Goal: Check status: Check status

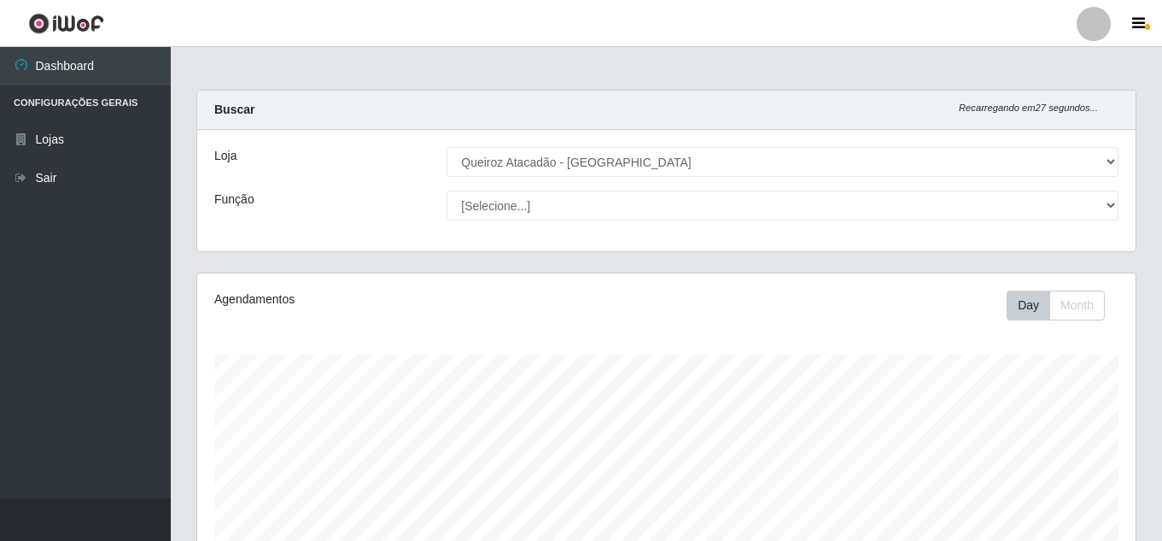
select select "462"
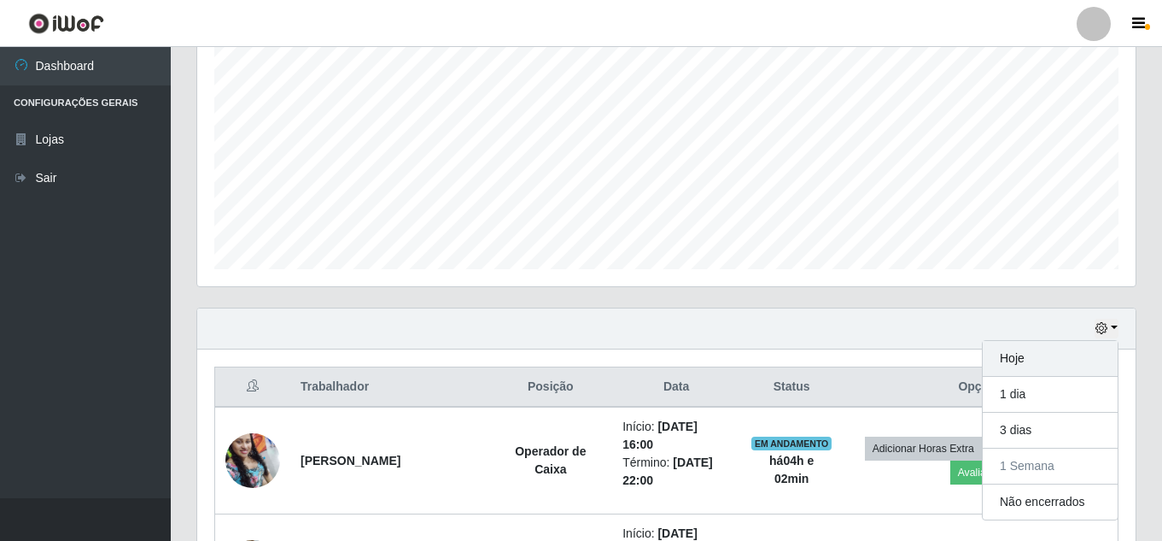
scroll to position [354, 939]
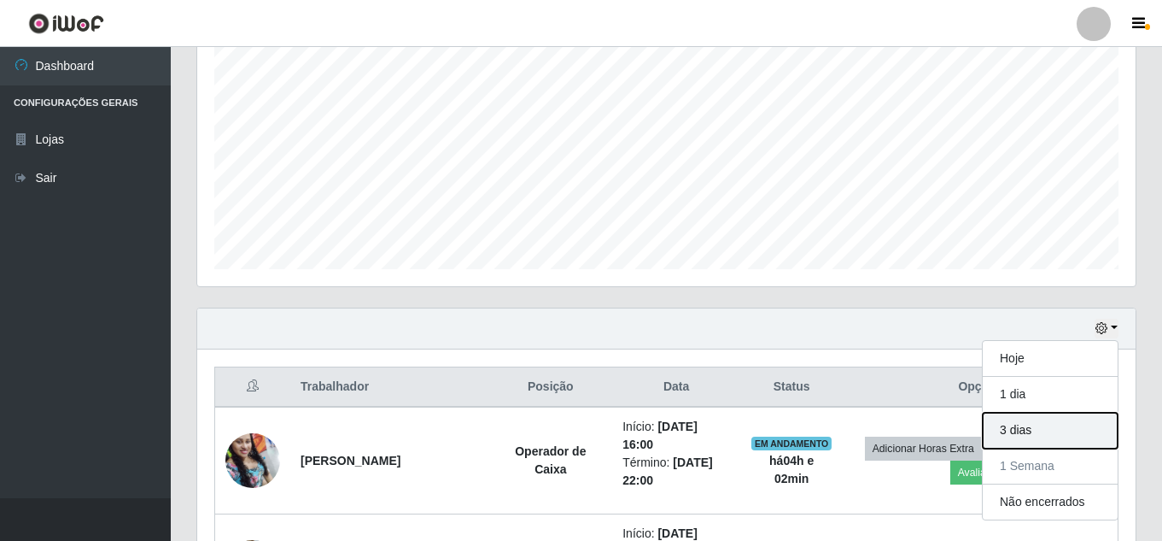
click at [1079, 422] on button "3 dias" at bounding box center [1050, 431] width 135 height 36
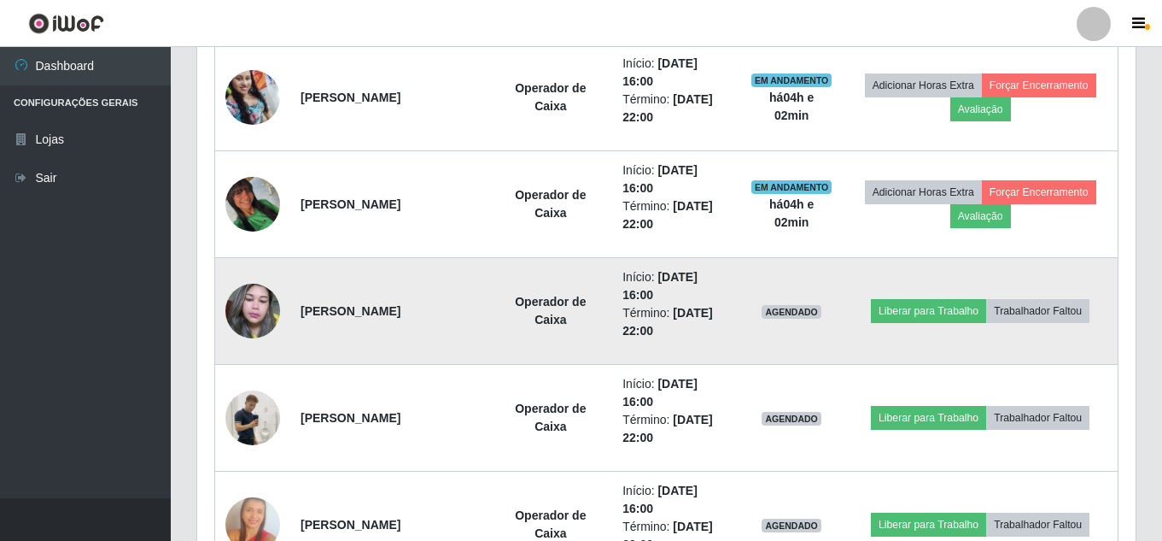
scroll to position [460, 0]
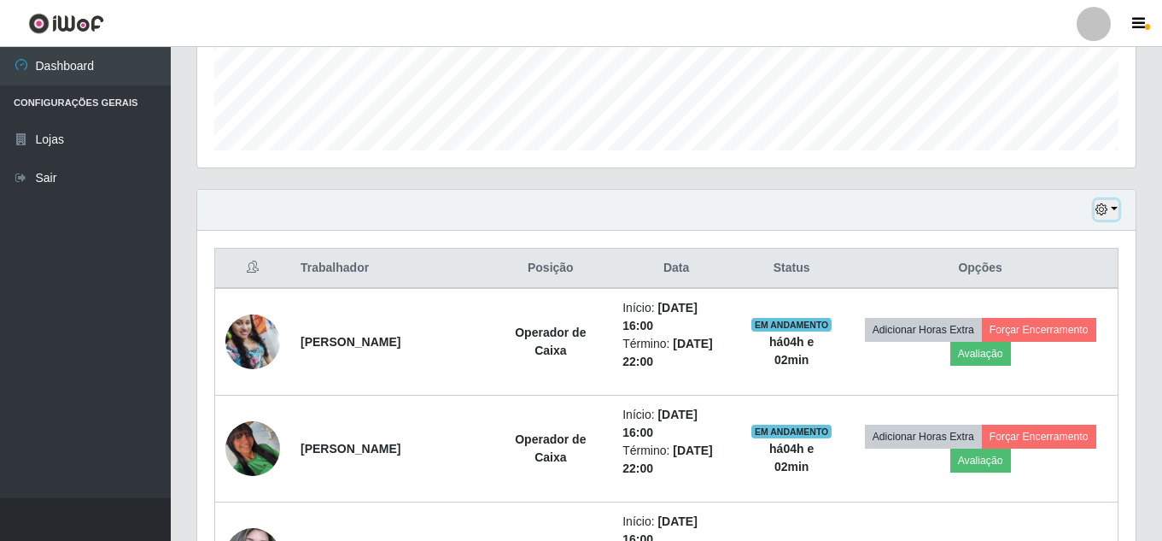
click at [1098, 208] on icon "button" at bounding box center [1102, 209] width 12 height 12
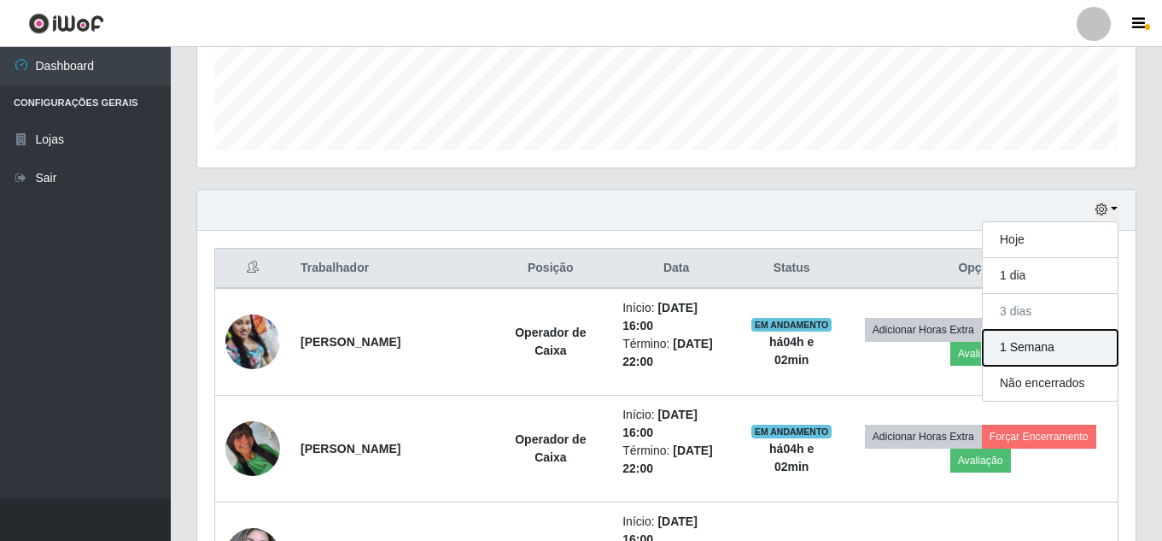
click at [1045, 351] on button "1 Semana" at bounding box center [1050, 348] width 135 height 36
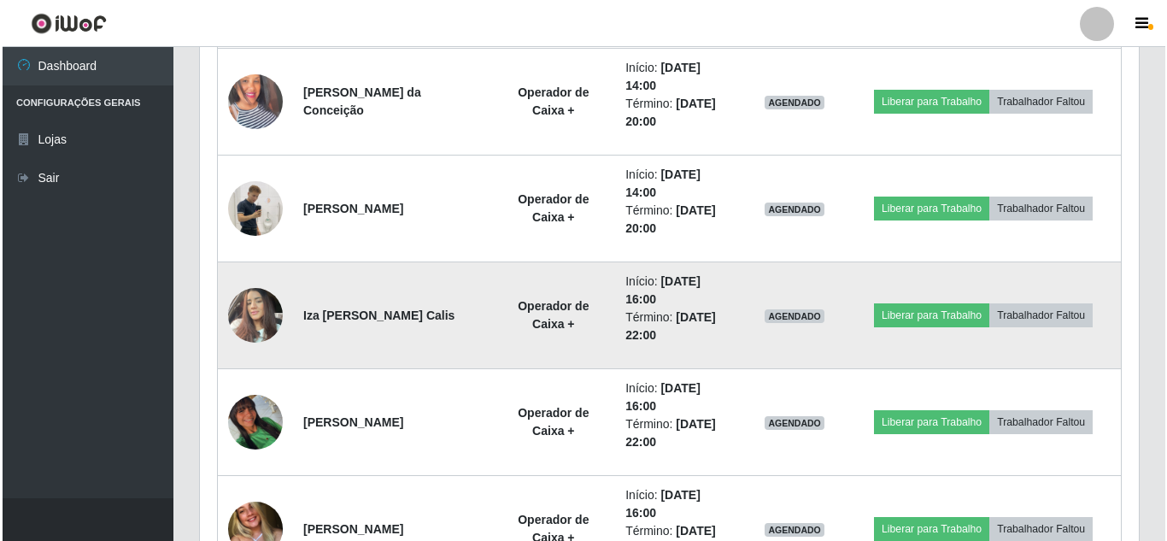
scroll to position [1720, 0]
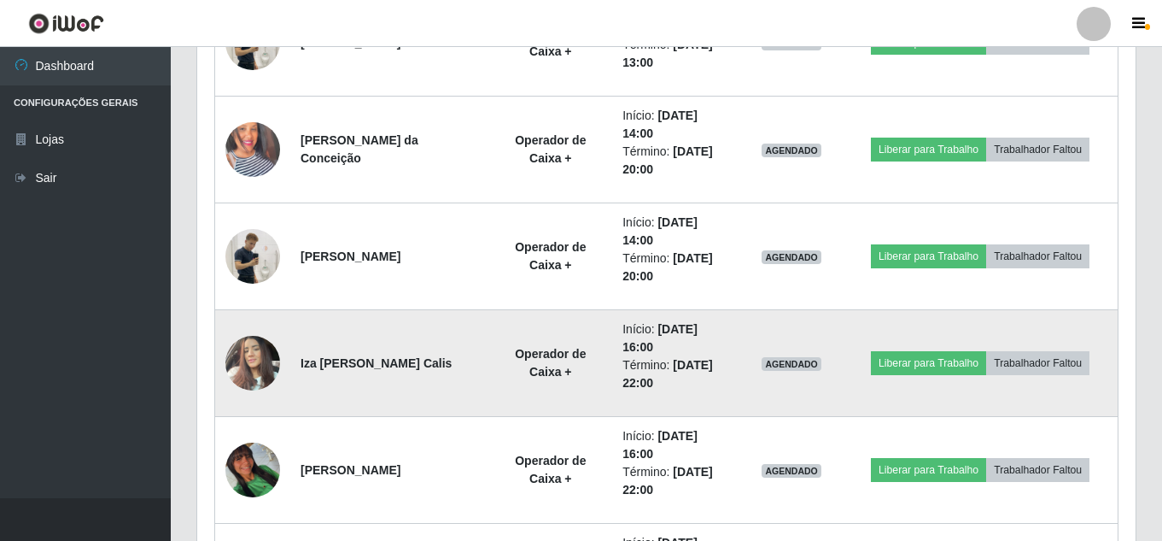
click at [241, 353] on img at bounding box center [252, 362] width 55 height 73
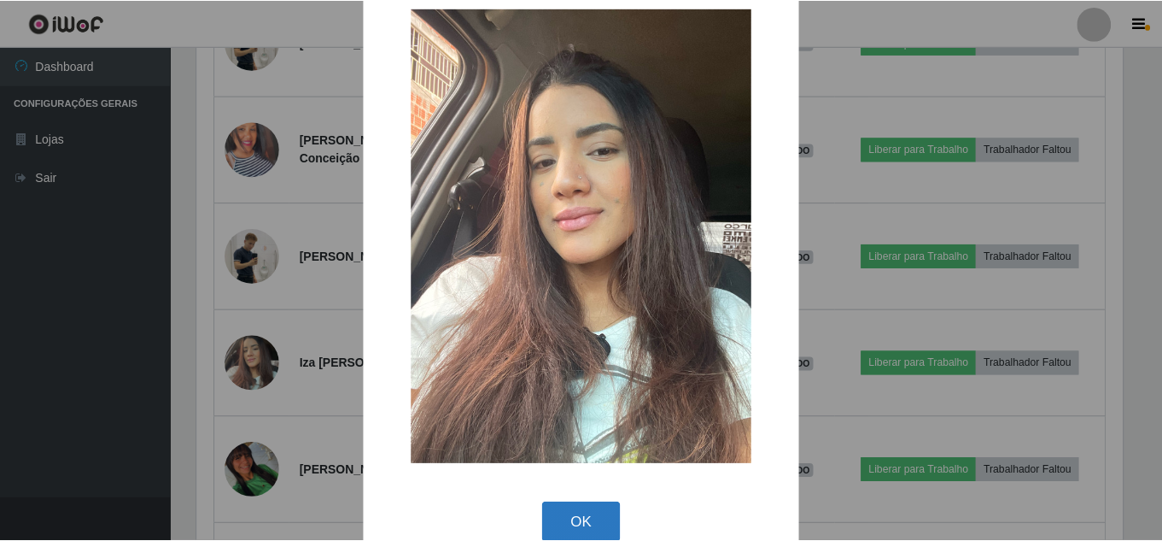
scroll to position [64, 0]
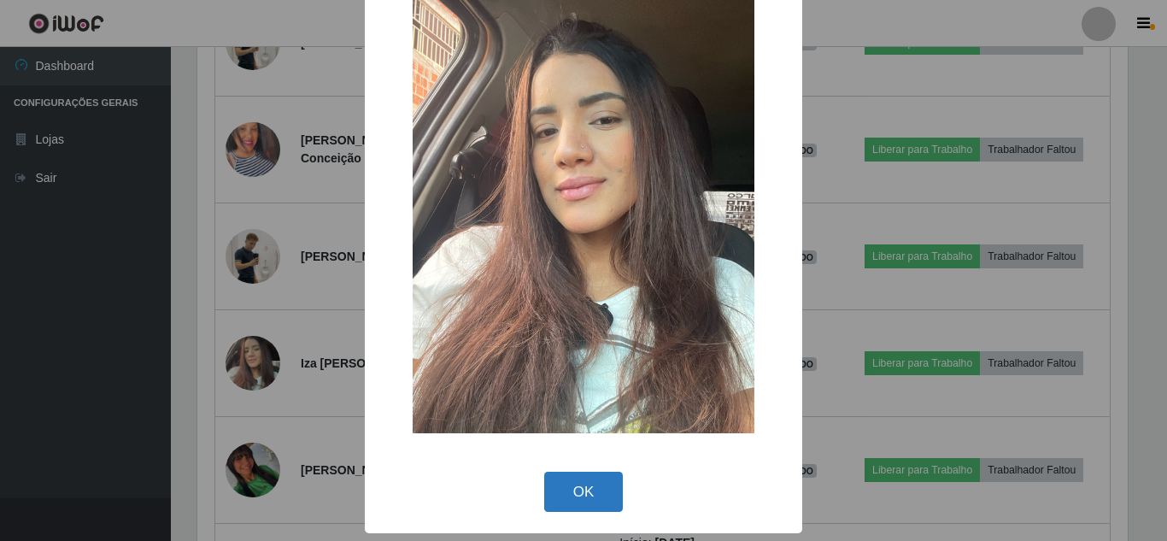
click at [597, 482] on button "OK" at bounding box center [583, 491] width 79 height 40
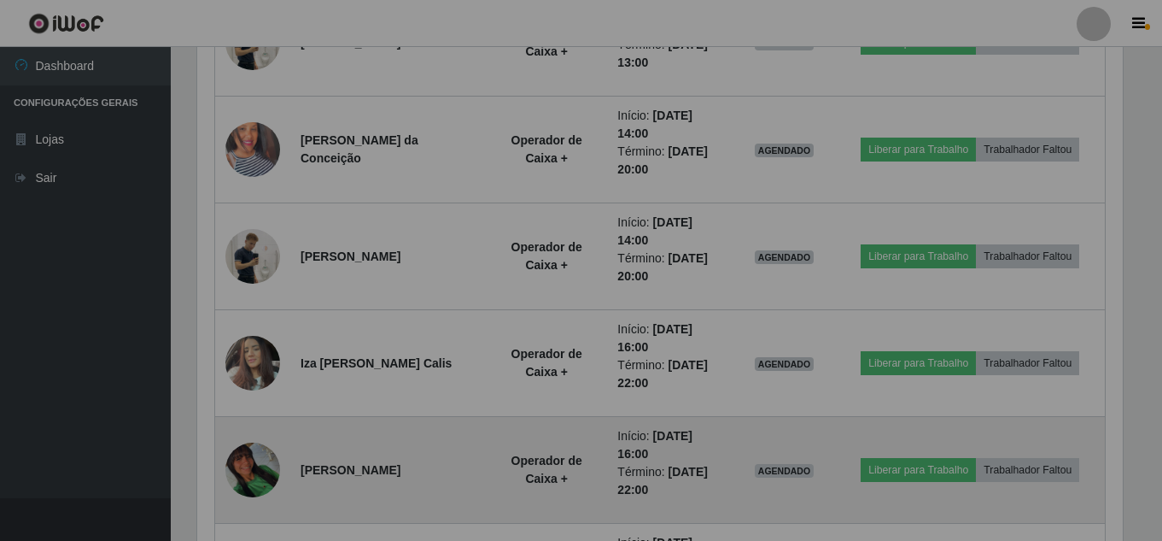
scroll to position [354, 939]
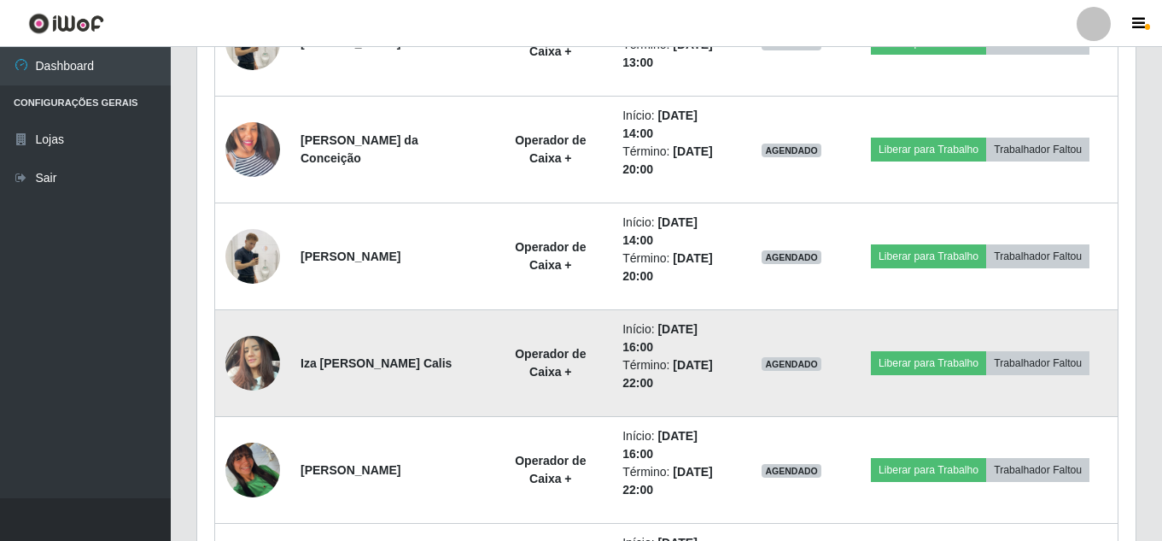
click at [250, 359] on img at bounding box center [252, 362] width 55 height 73
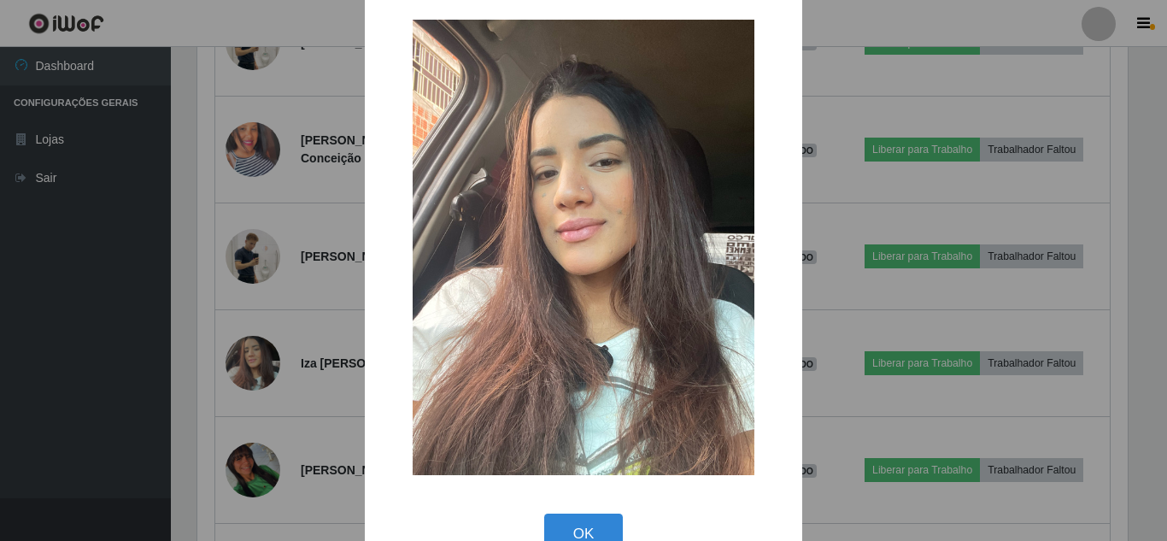
scroll to position [0, 0]
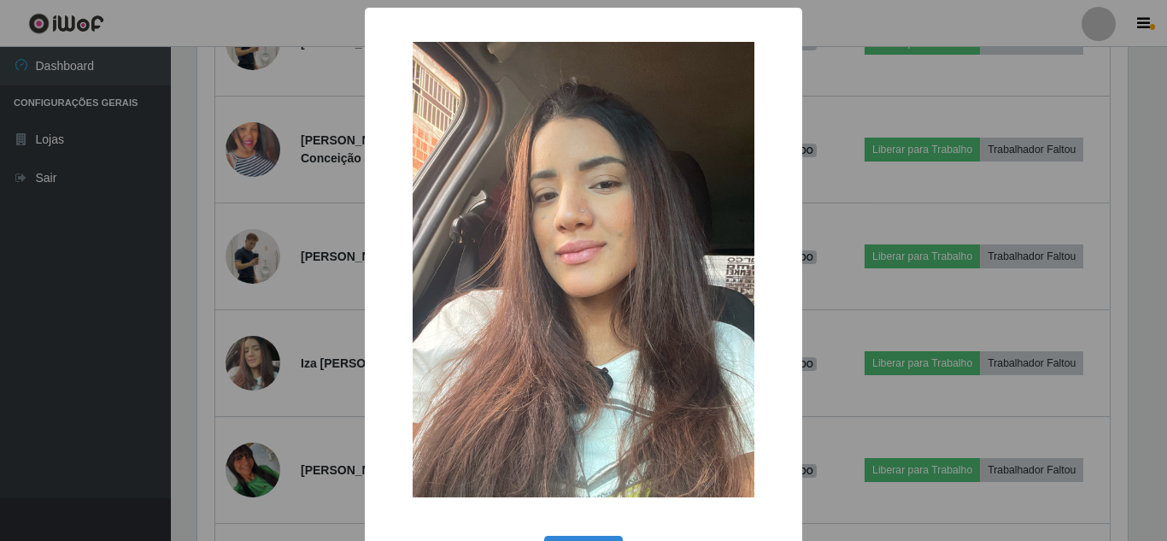
drag, startPoint x: 648, startPoint y: 395, endPoint x: 595, endPoint y: 441, distance: 69.7
click at [595, 441] on img at bounding box center [584, 269] width 342 height 455
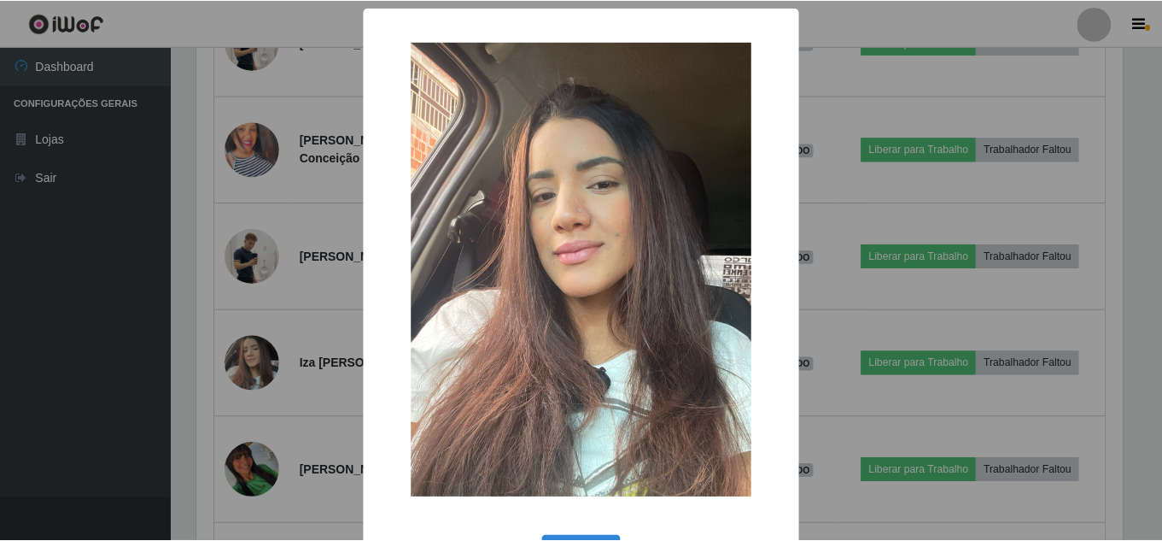
scroll to position [64, 0]
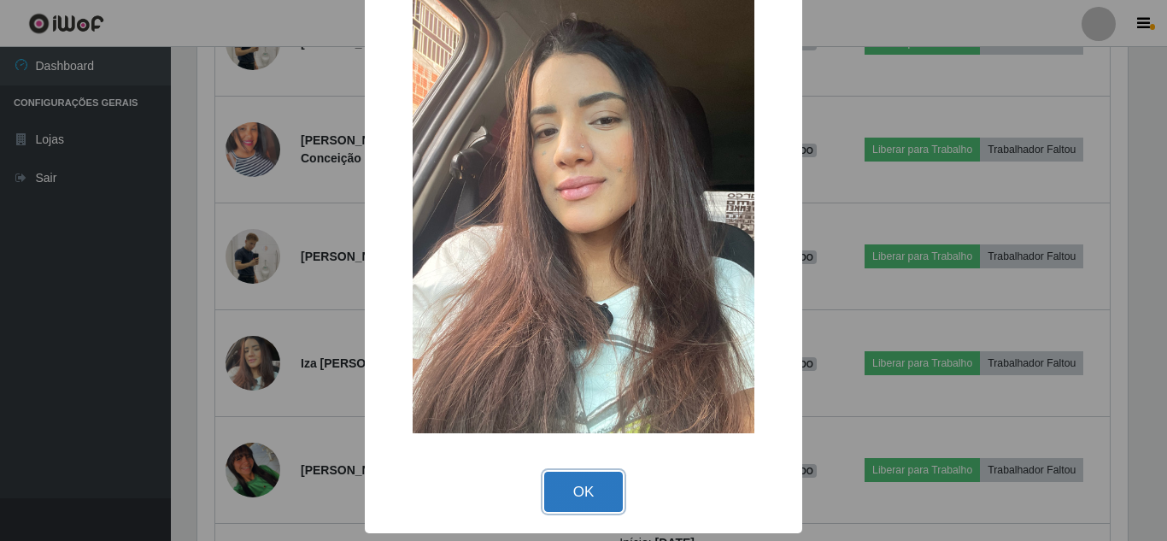
click at [567, 504] on button "OK" at bounding box center [583, 491] width 79 height 40
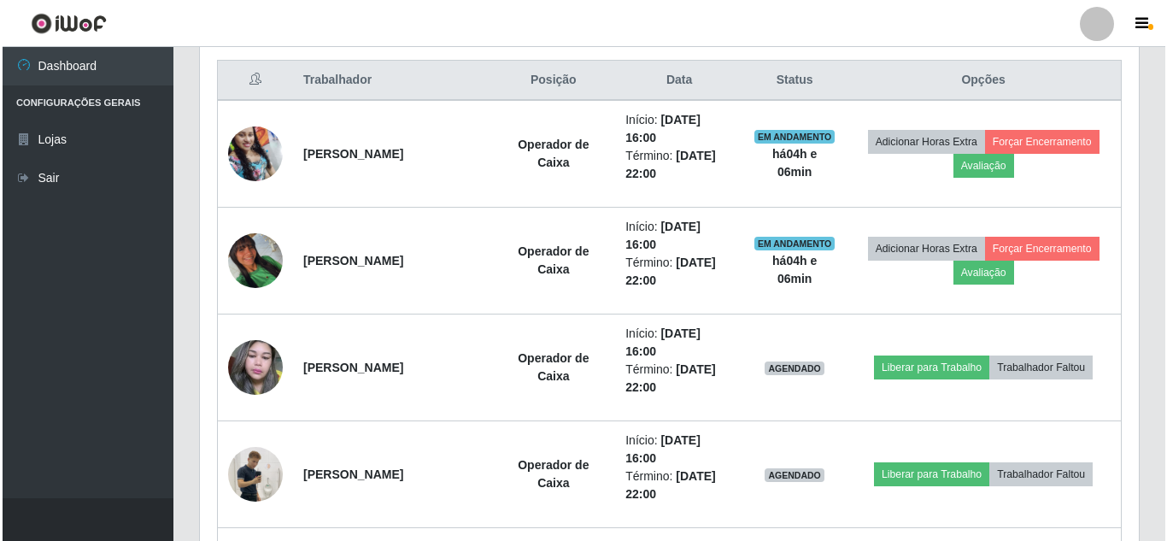
scroll to position [610, 0]
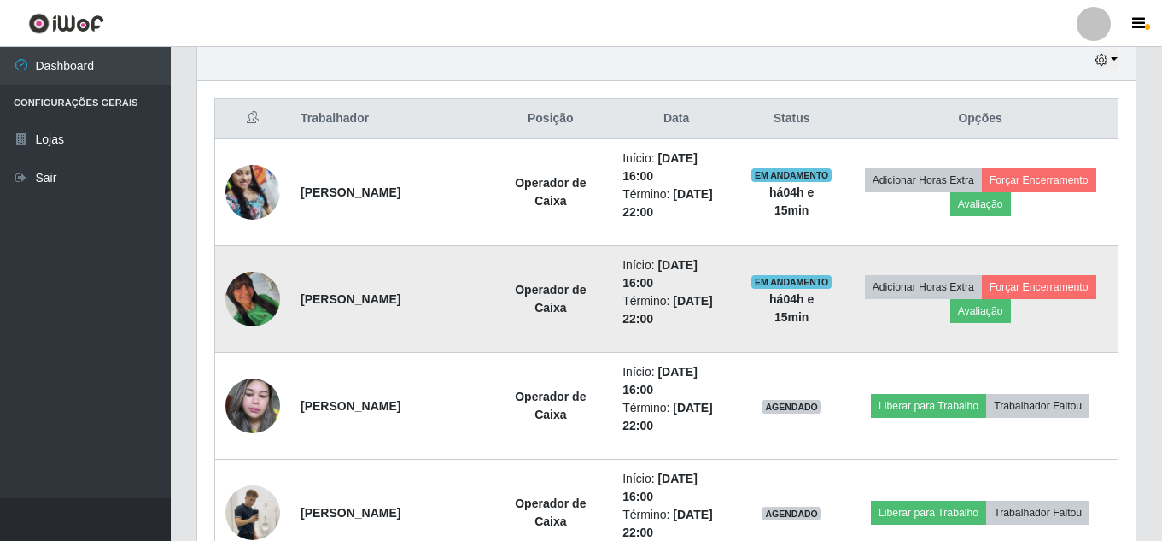
click at [253, 298] on img at bounding box center [252, 299] width 55 height 55
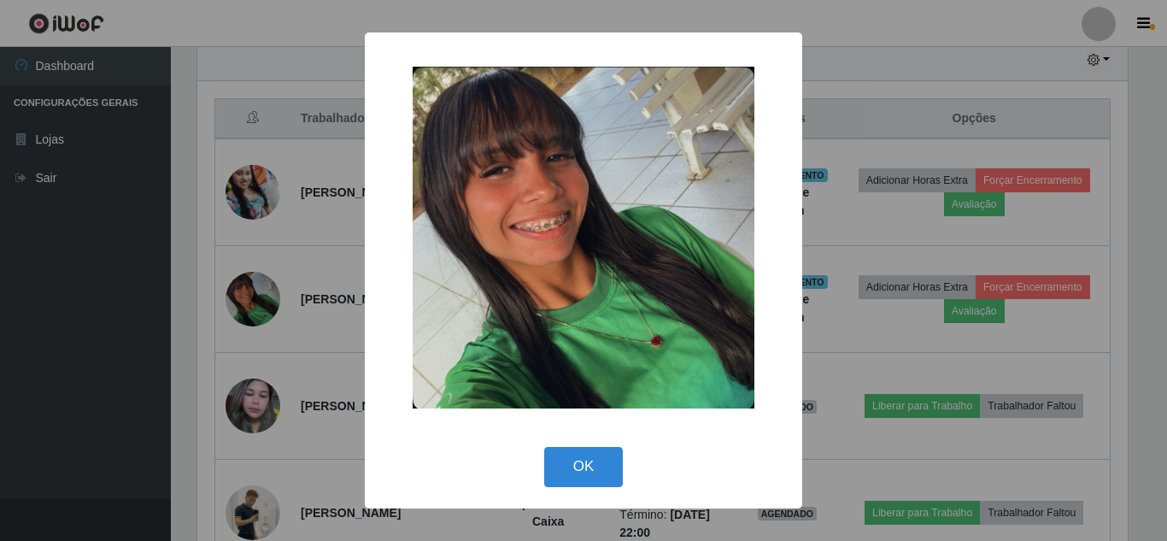
click at [165, 389] on div "× OK Cancel" at bounding box center [583, 270] width 1167 height 541
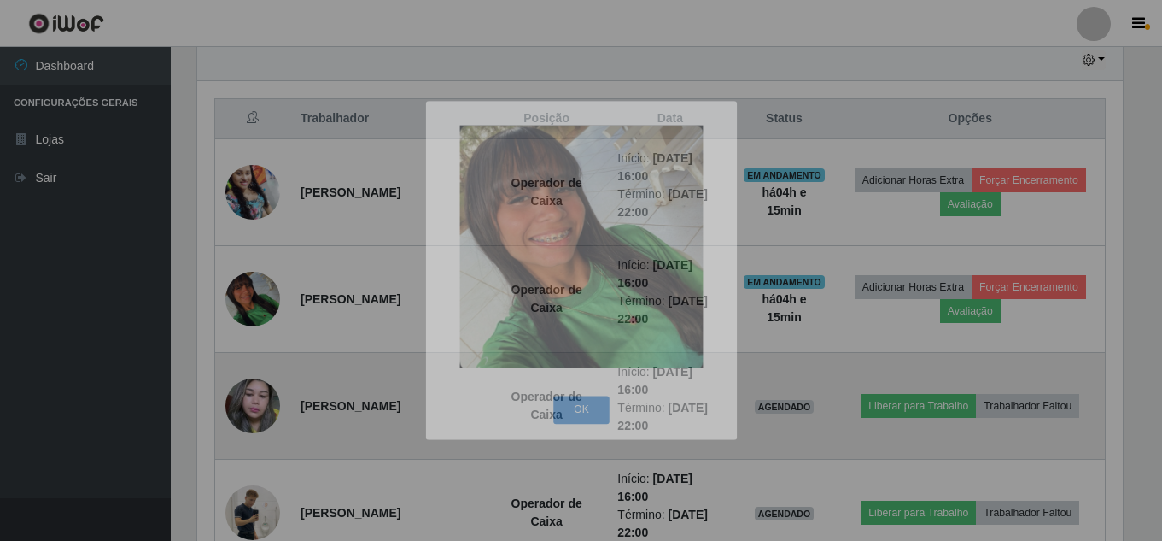
scroll to position [354, 939]
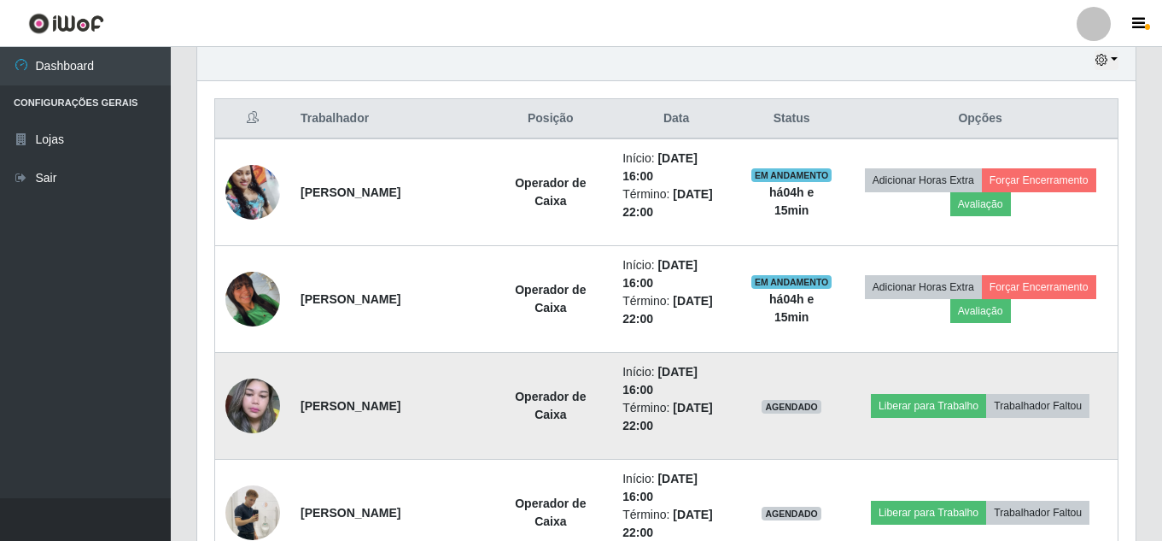
click at [255, 397] on img at bounding box center [252, 406] width 55 height 73
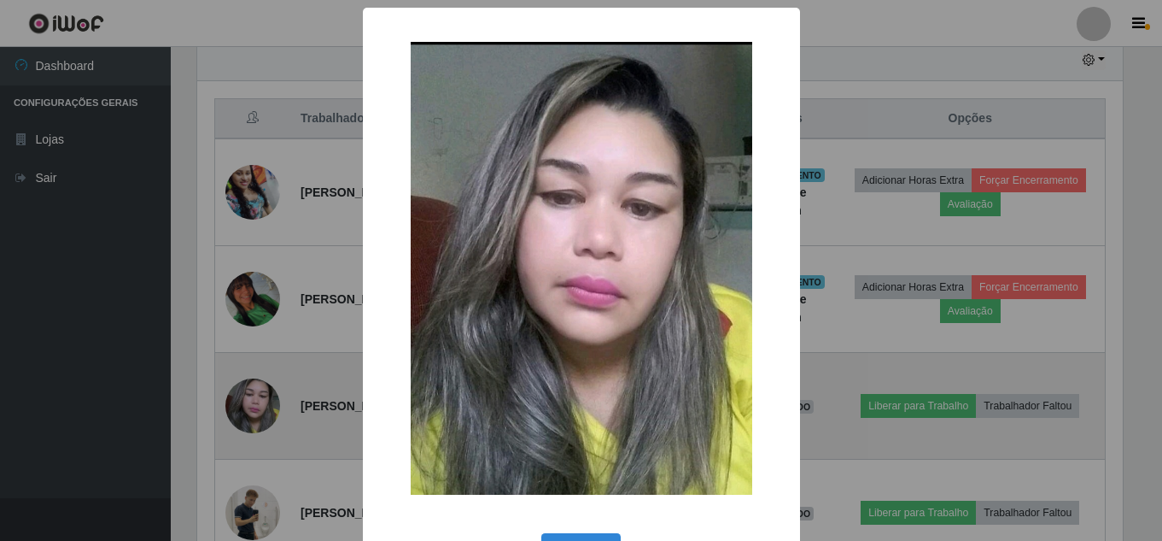
scroll to position [354, 930]
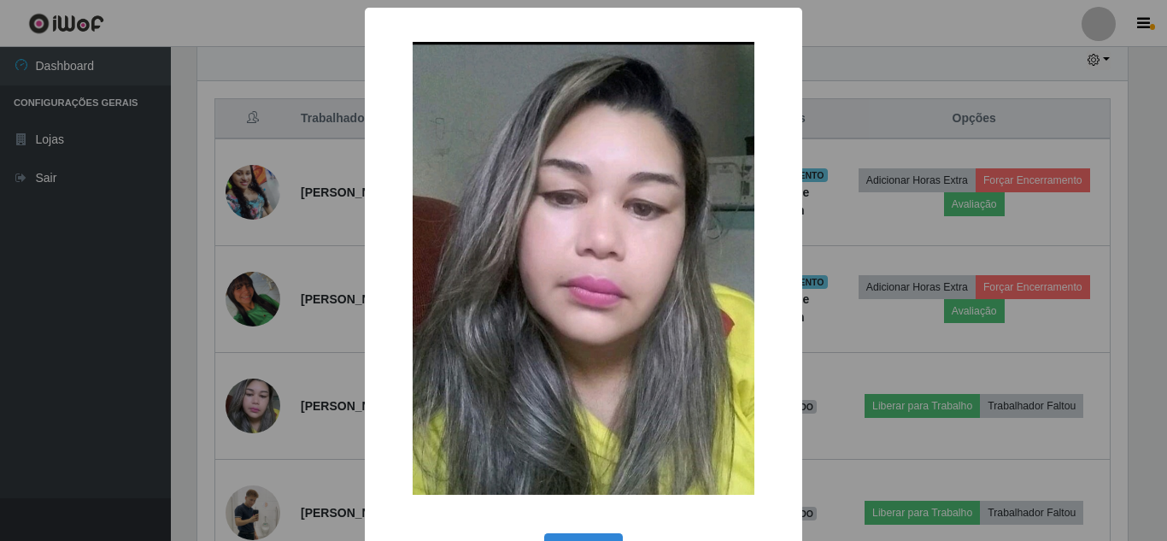
click at [138, 401] on div "× OK Cancel" at bounding box center [583, 270] width 1167 height 541
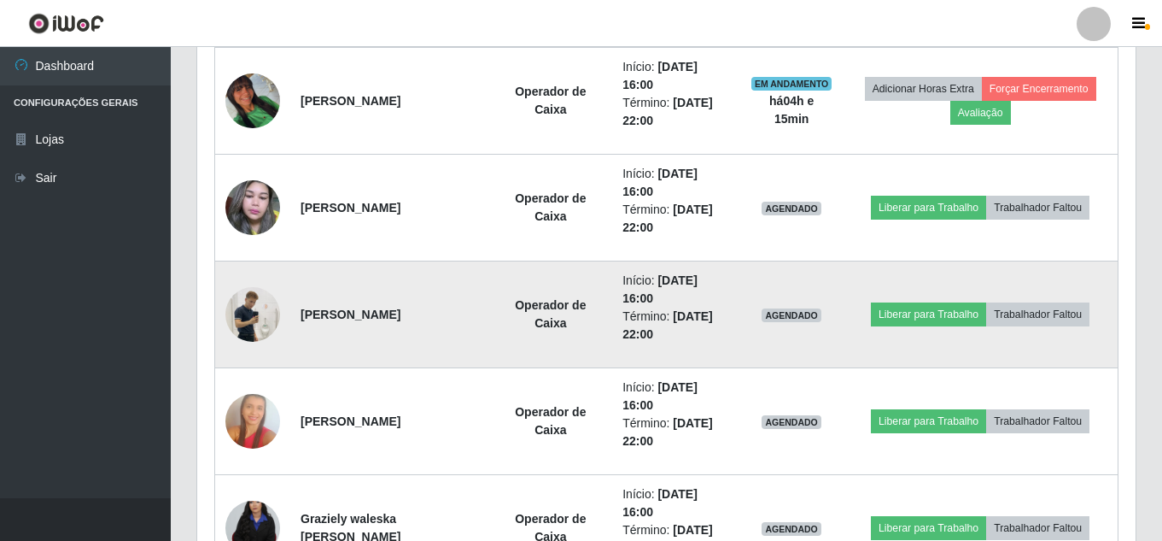
scroll to position [866, 0]
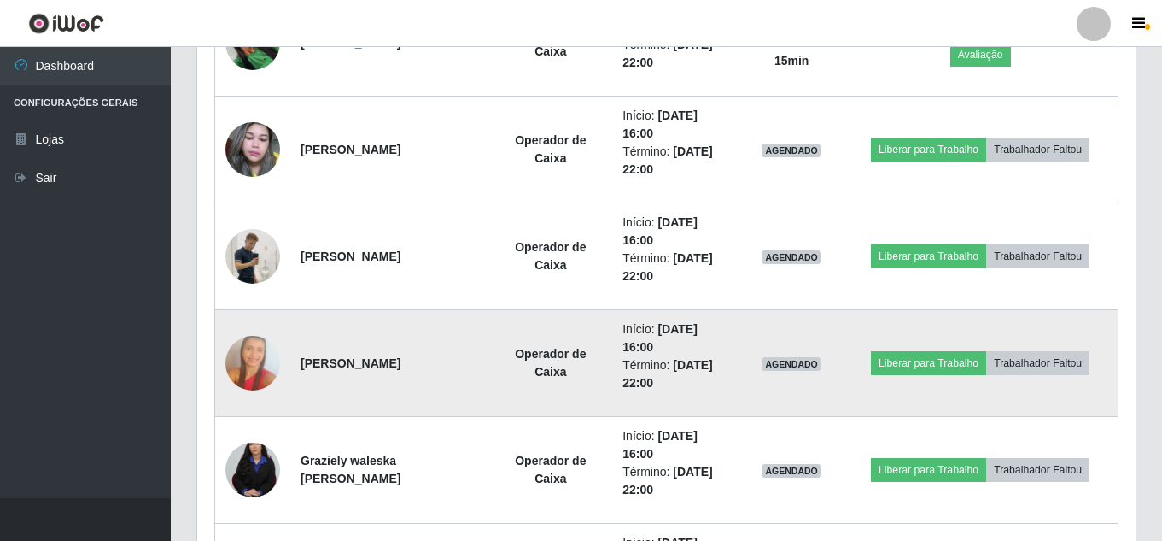
click at [254, 356] on img at bounding box center [252, 363] width 55 height 83
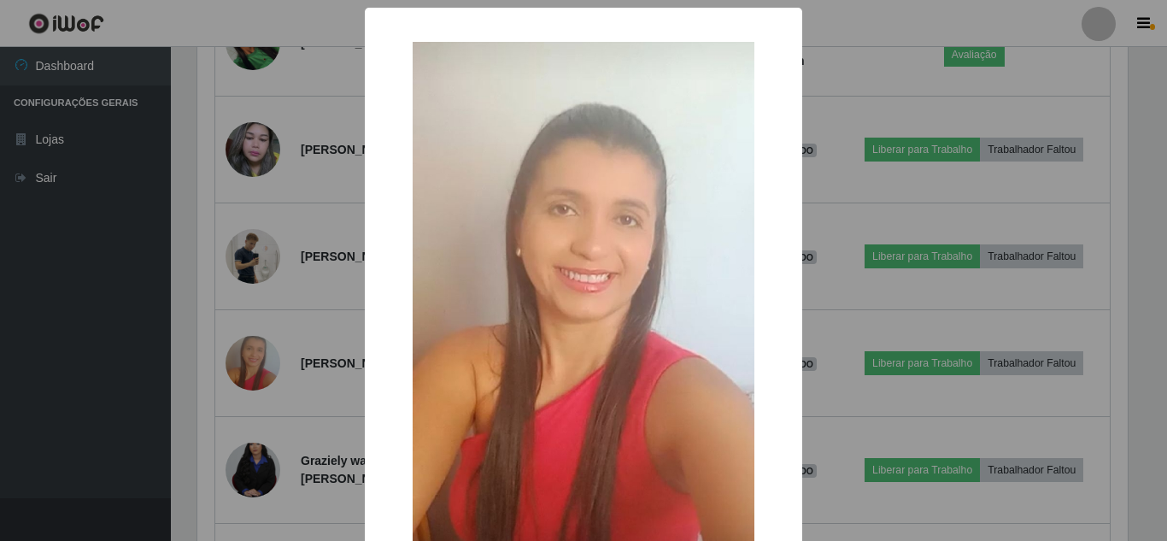
click at [152, 357] on div "× OK Cancel" at bounding box center [583, 270] width 1167 height 541
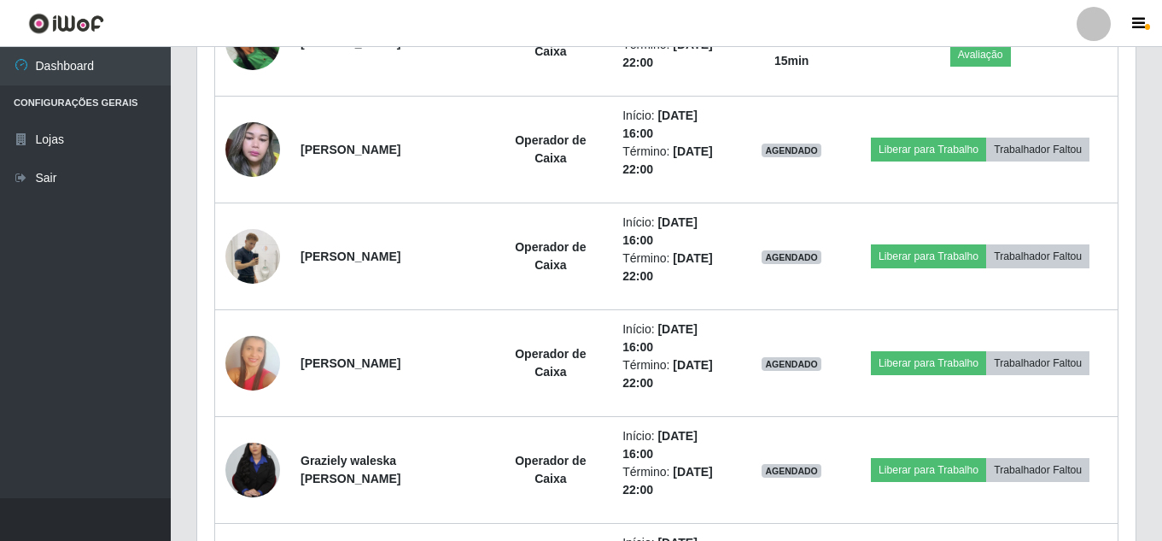
scroll to position [1037, 0]
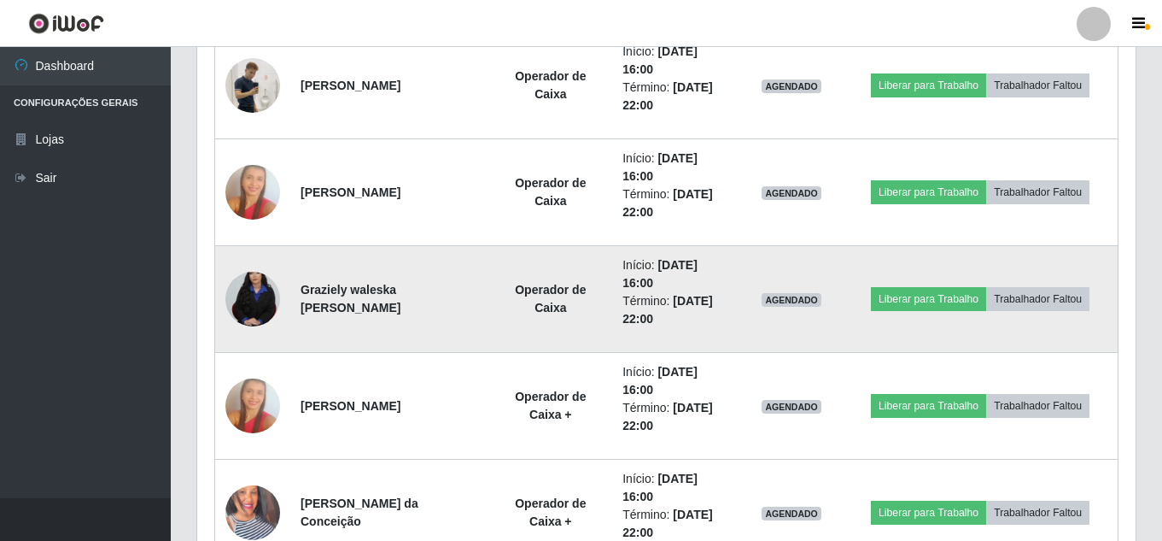
click at [258, 299] on img at bounding box center [252, 299] width 55 height 82
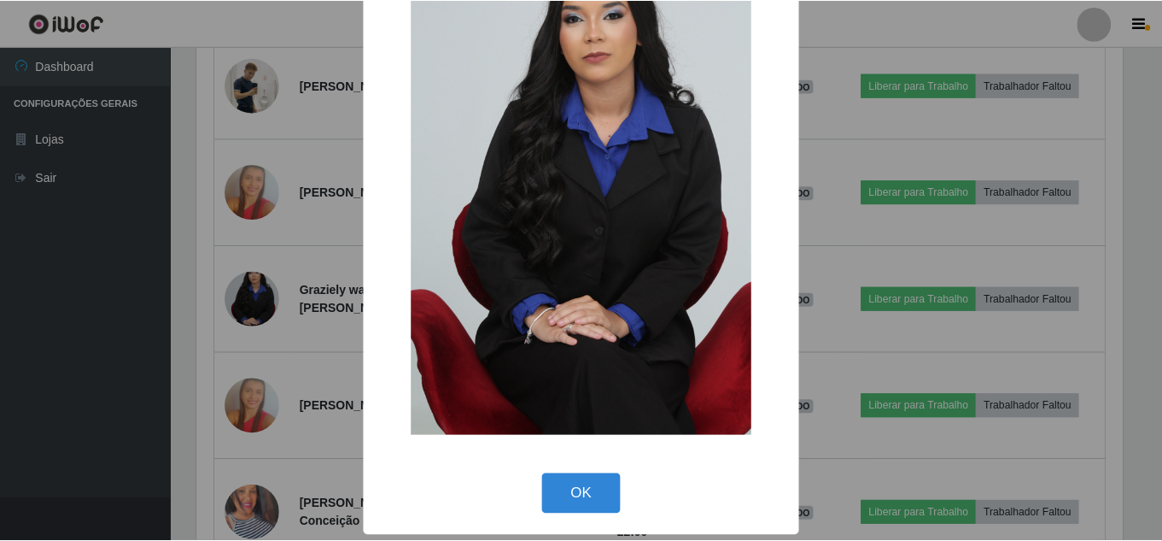
scroll to position [121, 0]
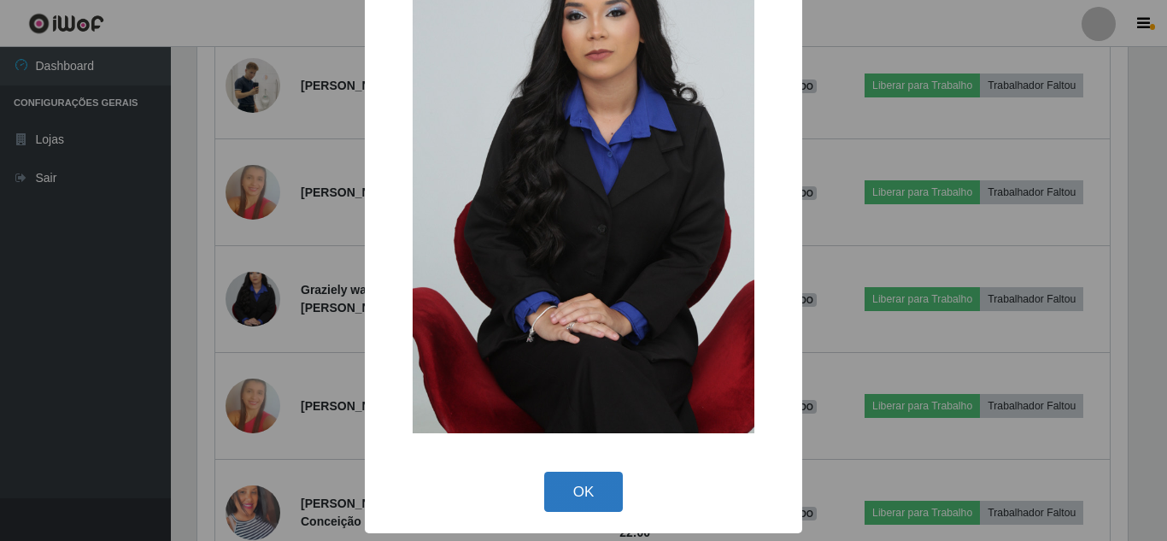
click at [575, 488] on button "OK" at bounding box center [583, 491] width 79 height 40
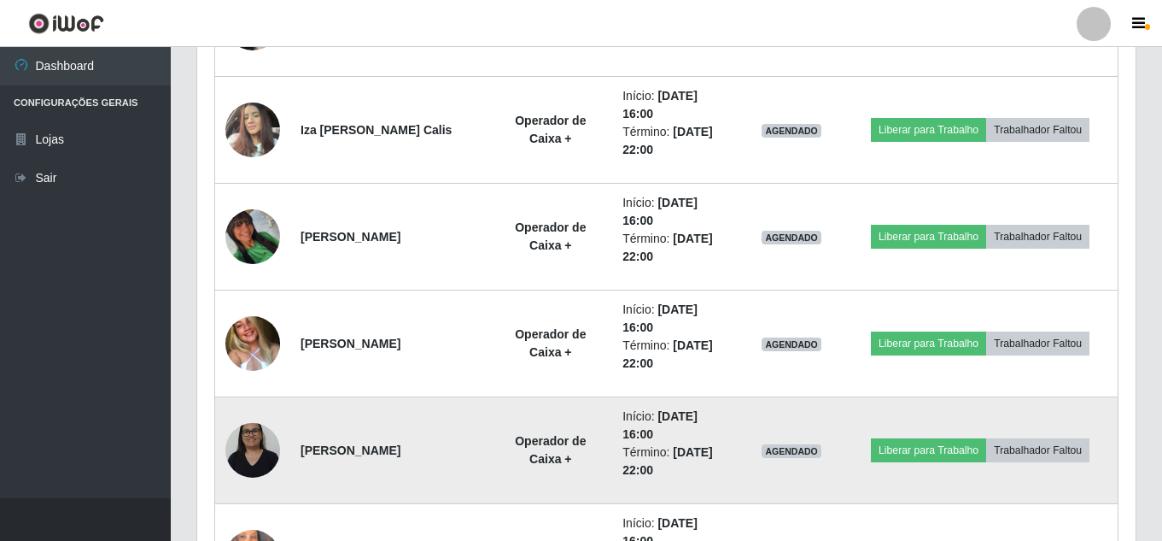
scroll to position [1976, 0]
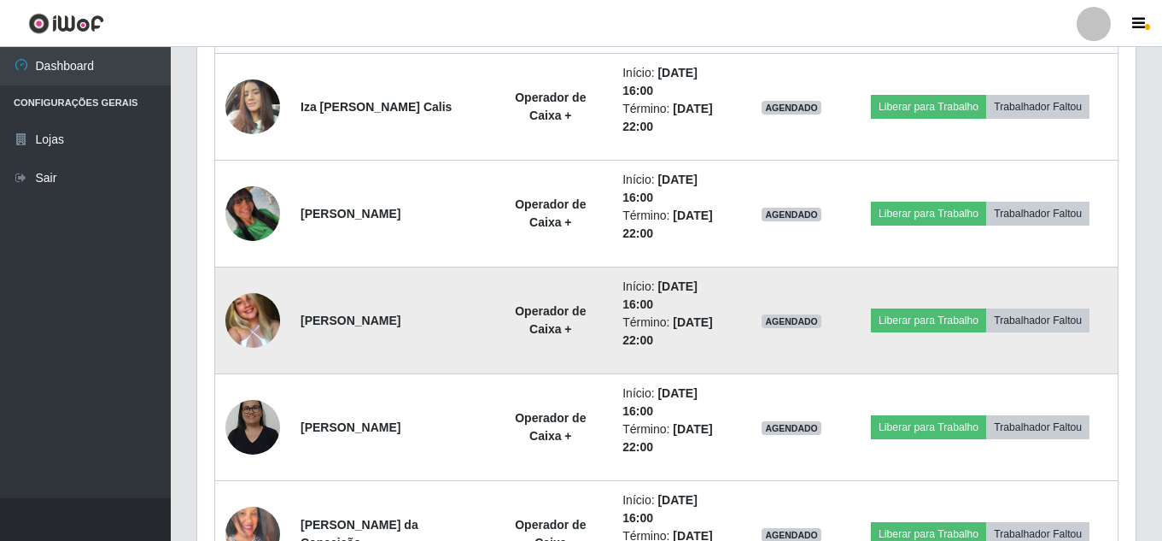
click at [256, 334] on img at bounding box center [252, 320] width 55 height 72
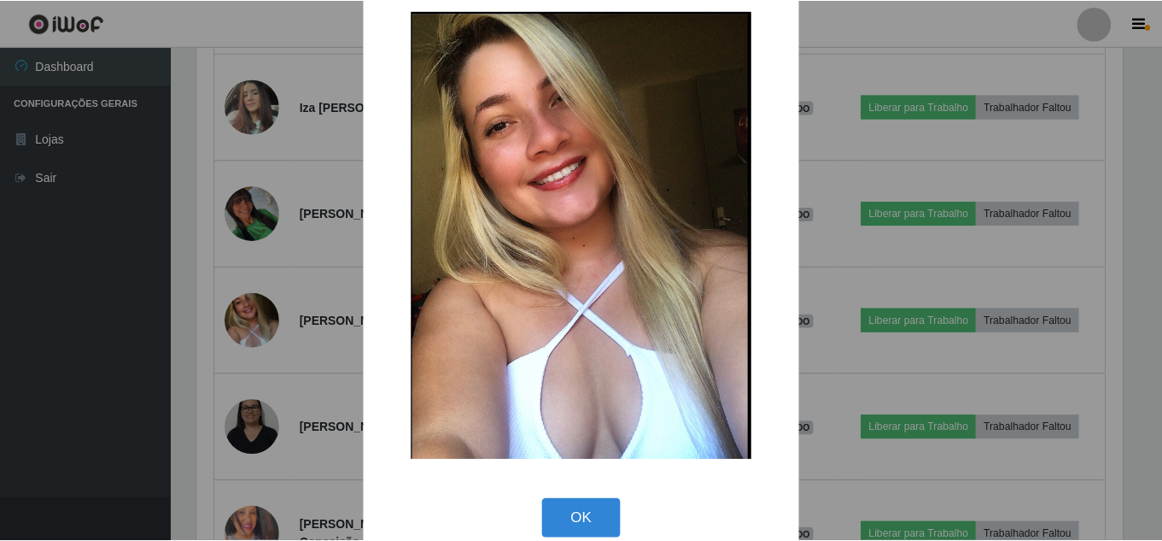
scroll to position [58, 0]
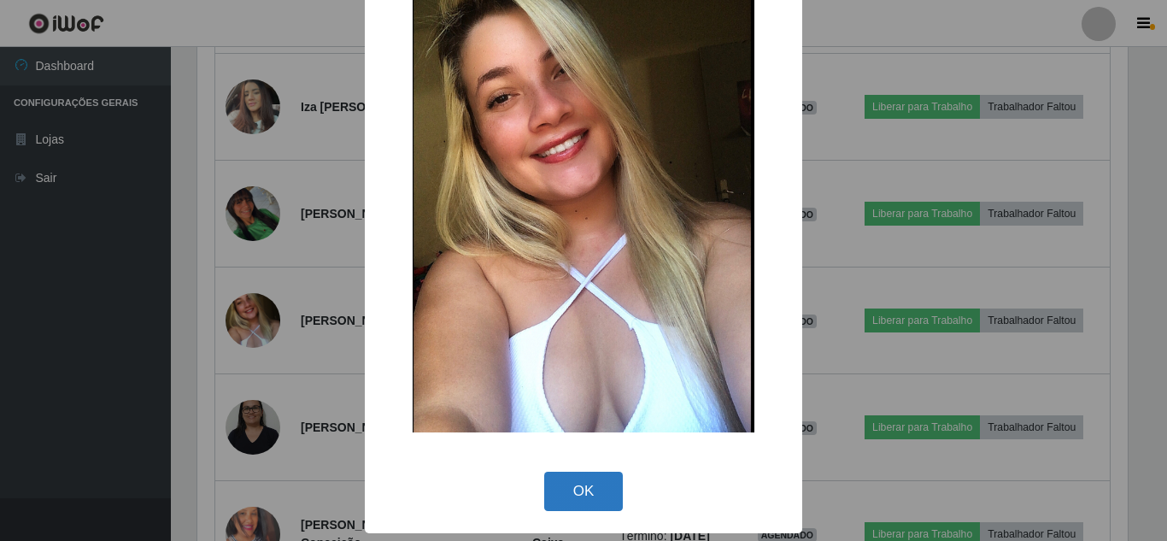
click at [573, 484] on button "OK" at bounding box center [583, 491] width 79 height 40
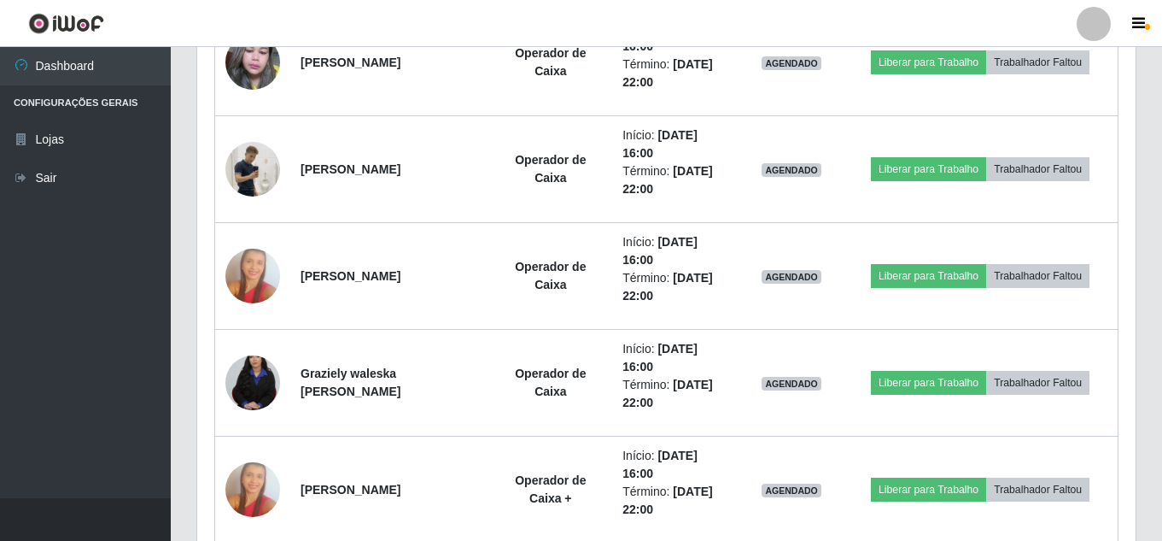
scroll to position [1025, 0]
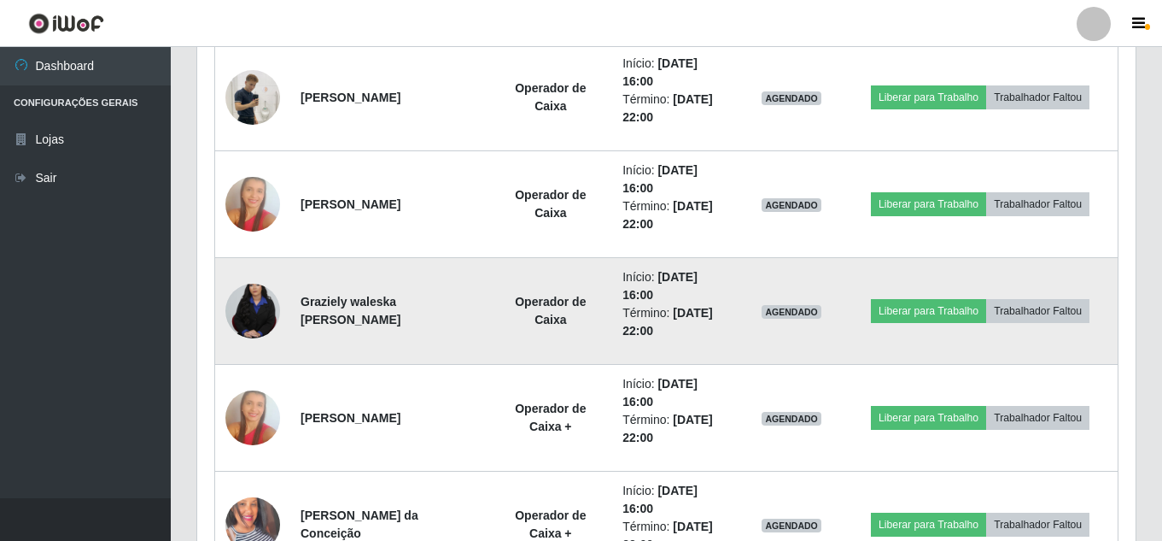
click at [250, 305] on img at bounding box center [252, 311] width 55 height 82
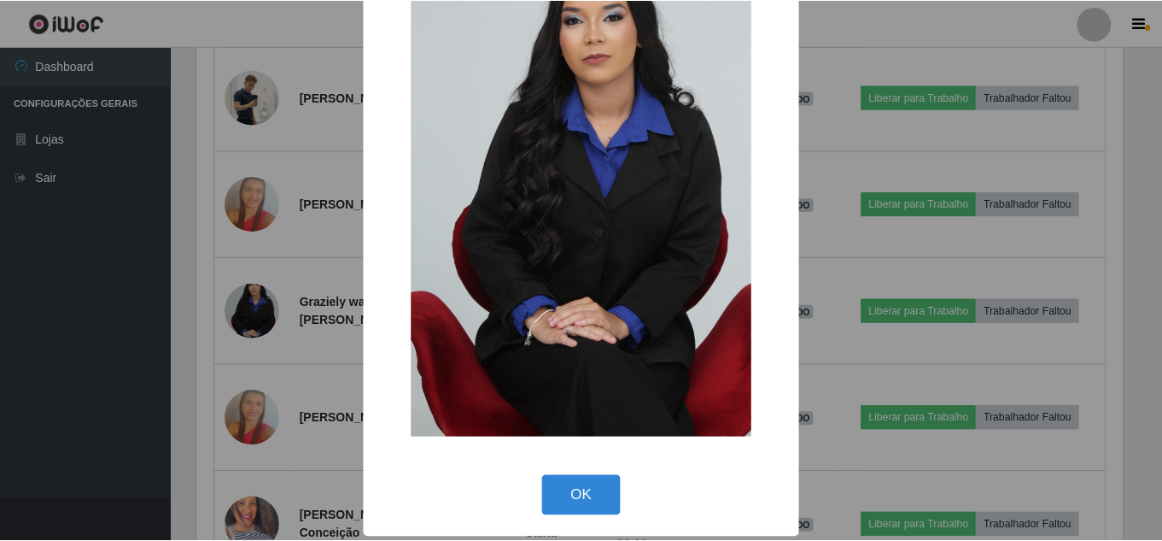
scroll to position [121, 0]
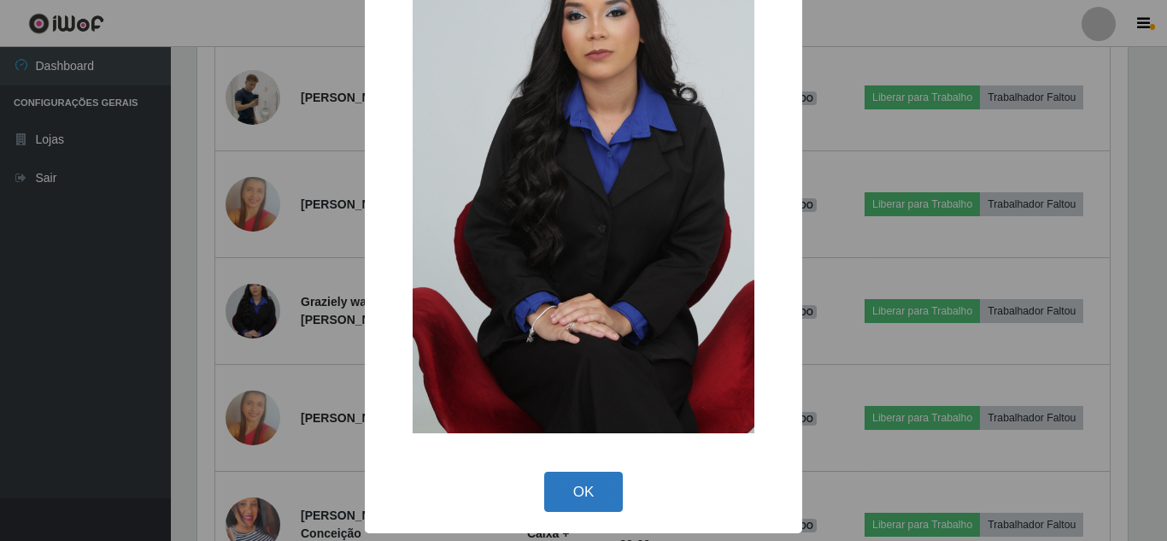
click at [565, 492] on button "OK" at bounding box center [583, 491] width 79 height 40
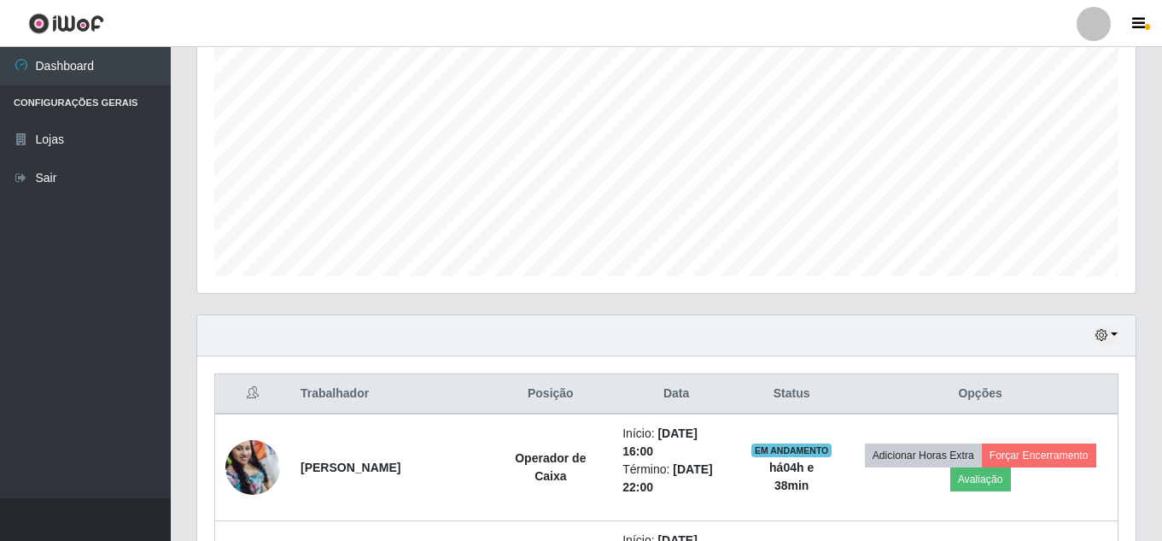
scroll to position [342, 0]
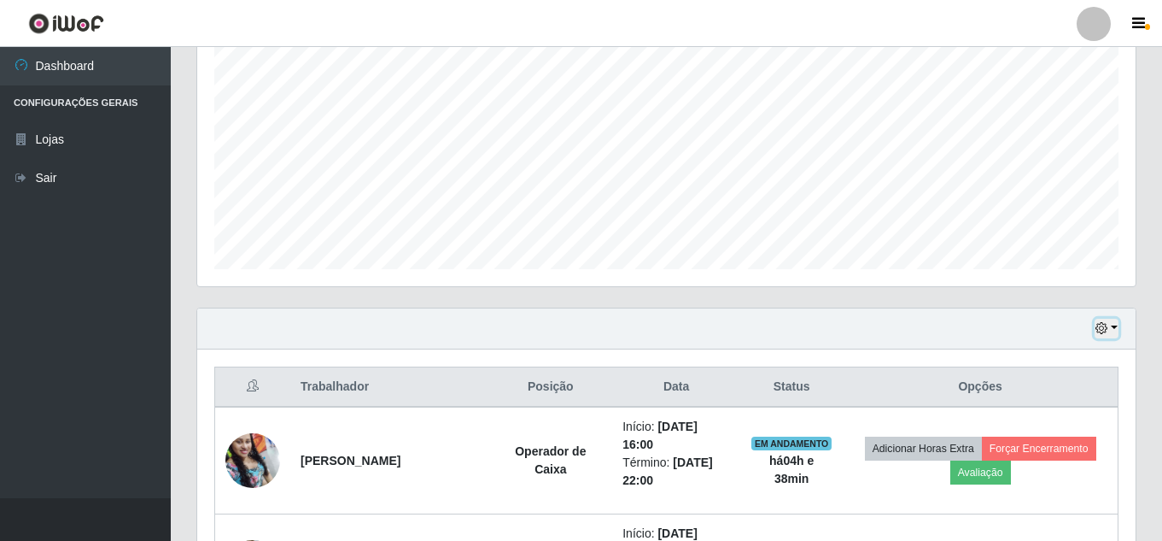
click at [1113, 327] on button "button" at bounding box center [1107, 329] width 24 height 20
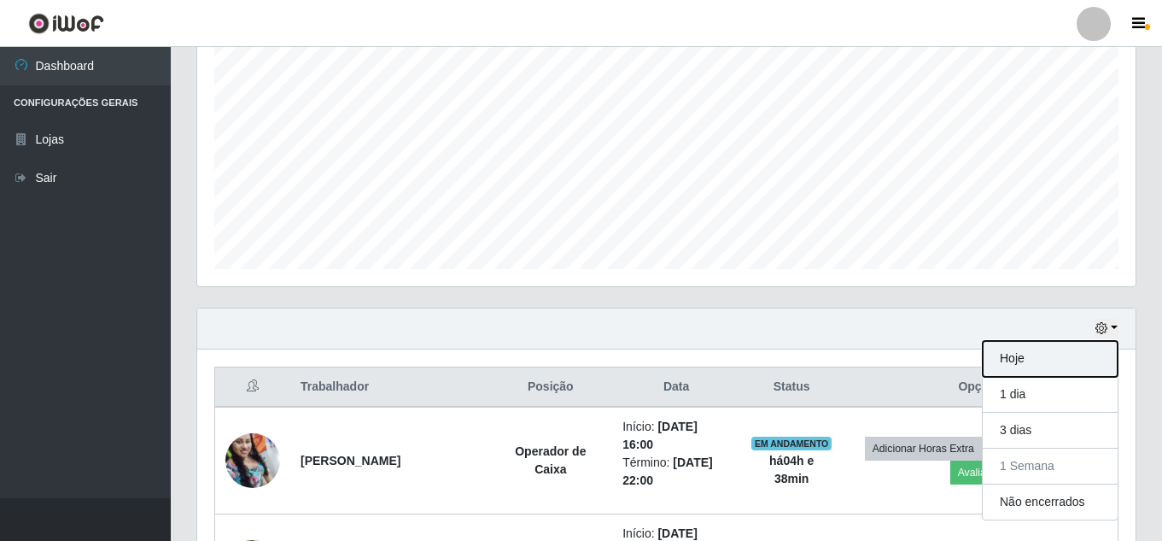
click at [1095, 360] on button "Hoje" at bounding box center [1050, 359] width 135 height 36
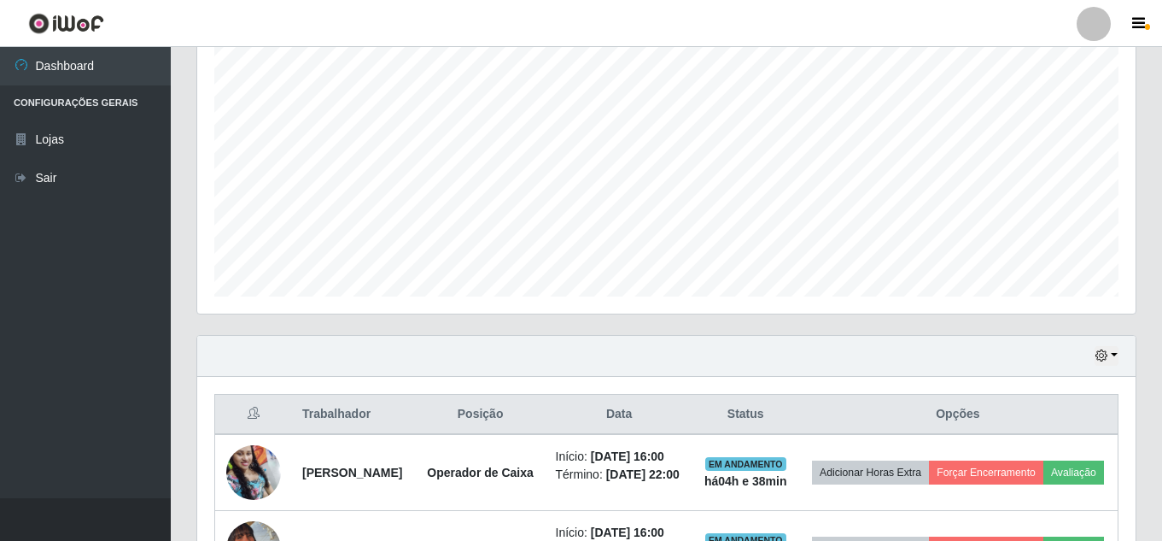
scroll to position [296, 0]
